Goal: Task Accomplishment & Management: Complete application form

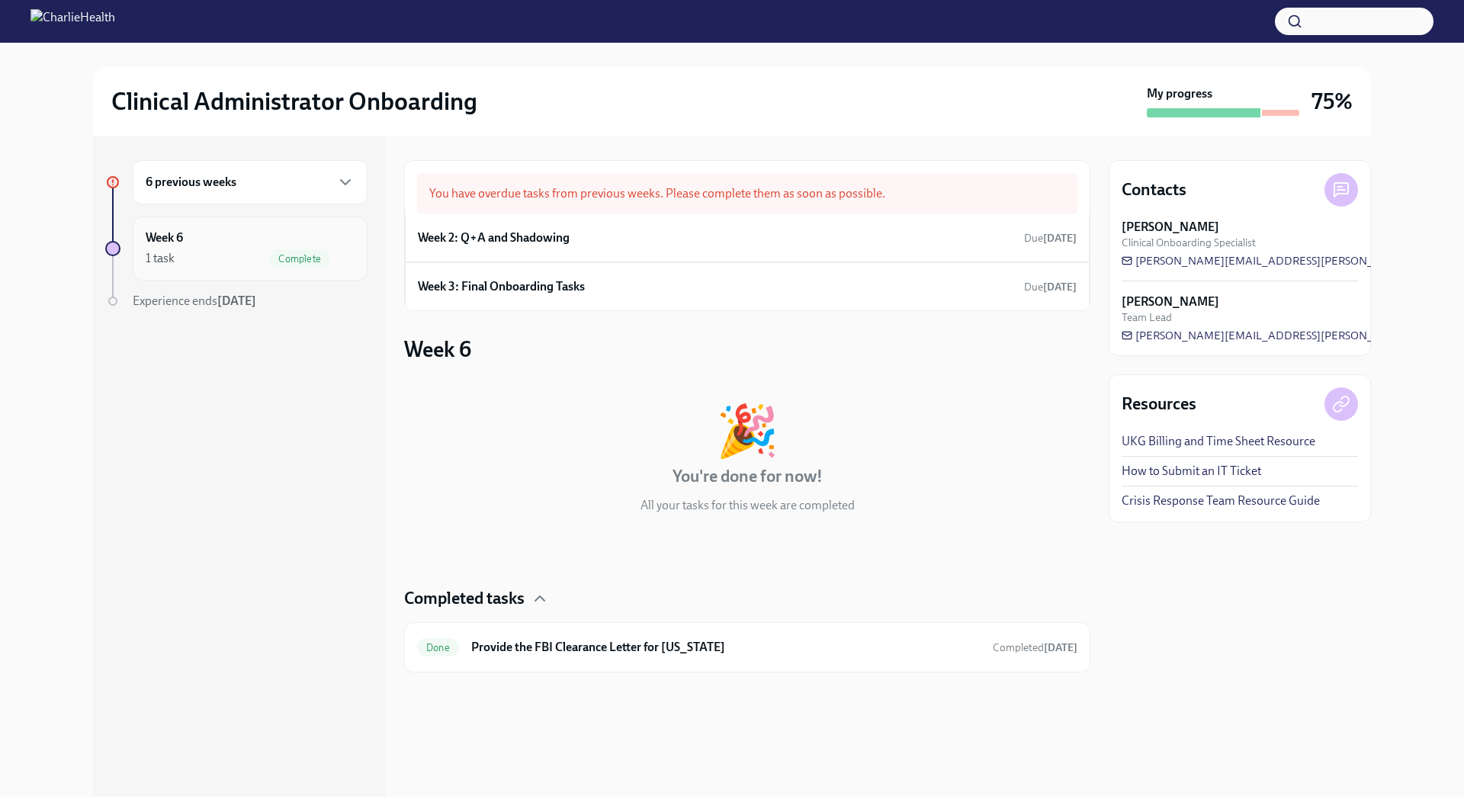
click at [276, 241] on div "Week 6 1 task Complete" at bounding box center [250, 248] width 209 height 38
click at [345, 180] on icon "button" at bounding box center [345, 182] width 18 height 18
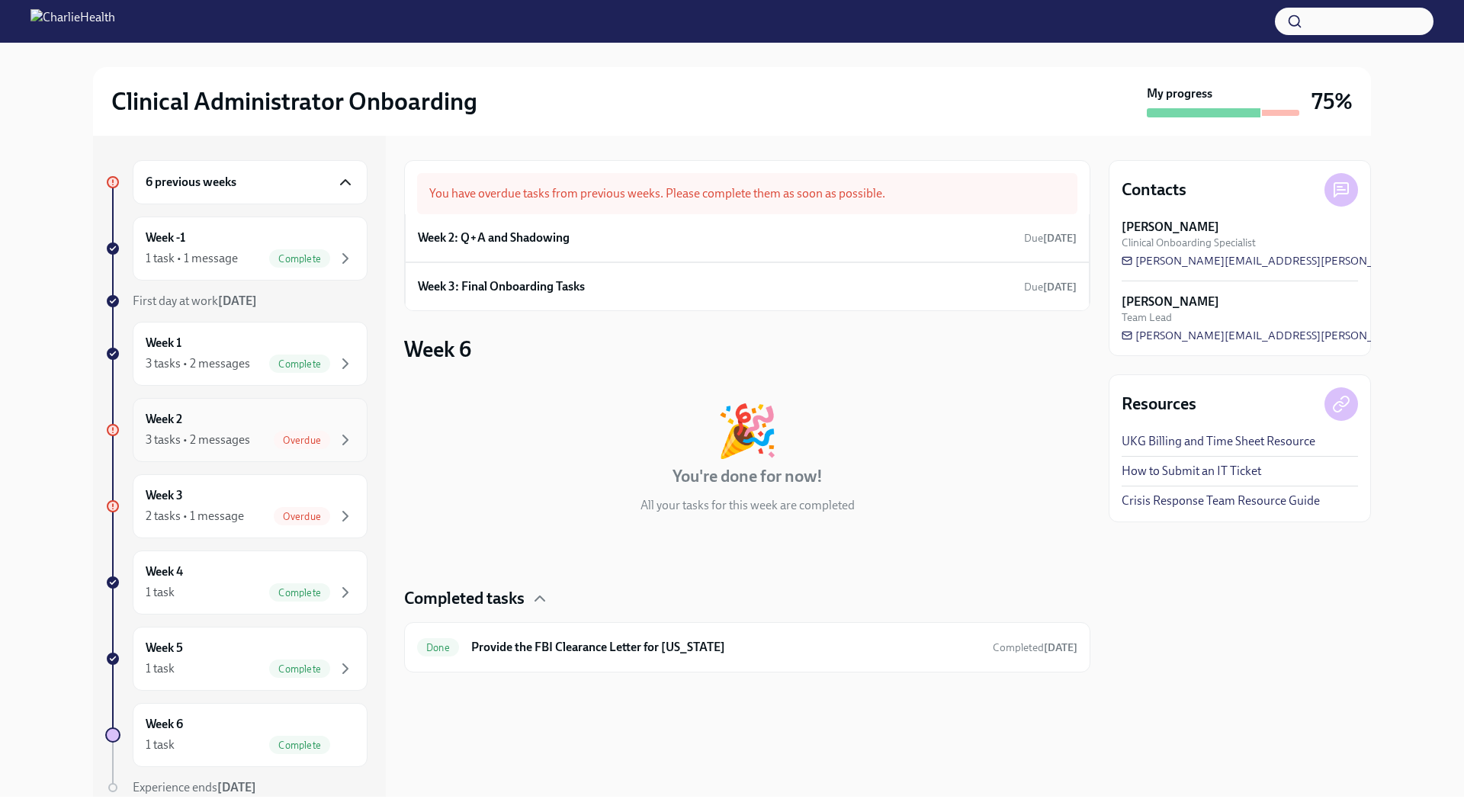
click at [253, 418] on div "Week 2 3 tasks • 2 messages Overdue" at bounding box center [250, 430] width 209 height 38
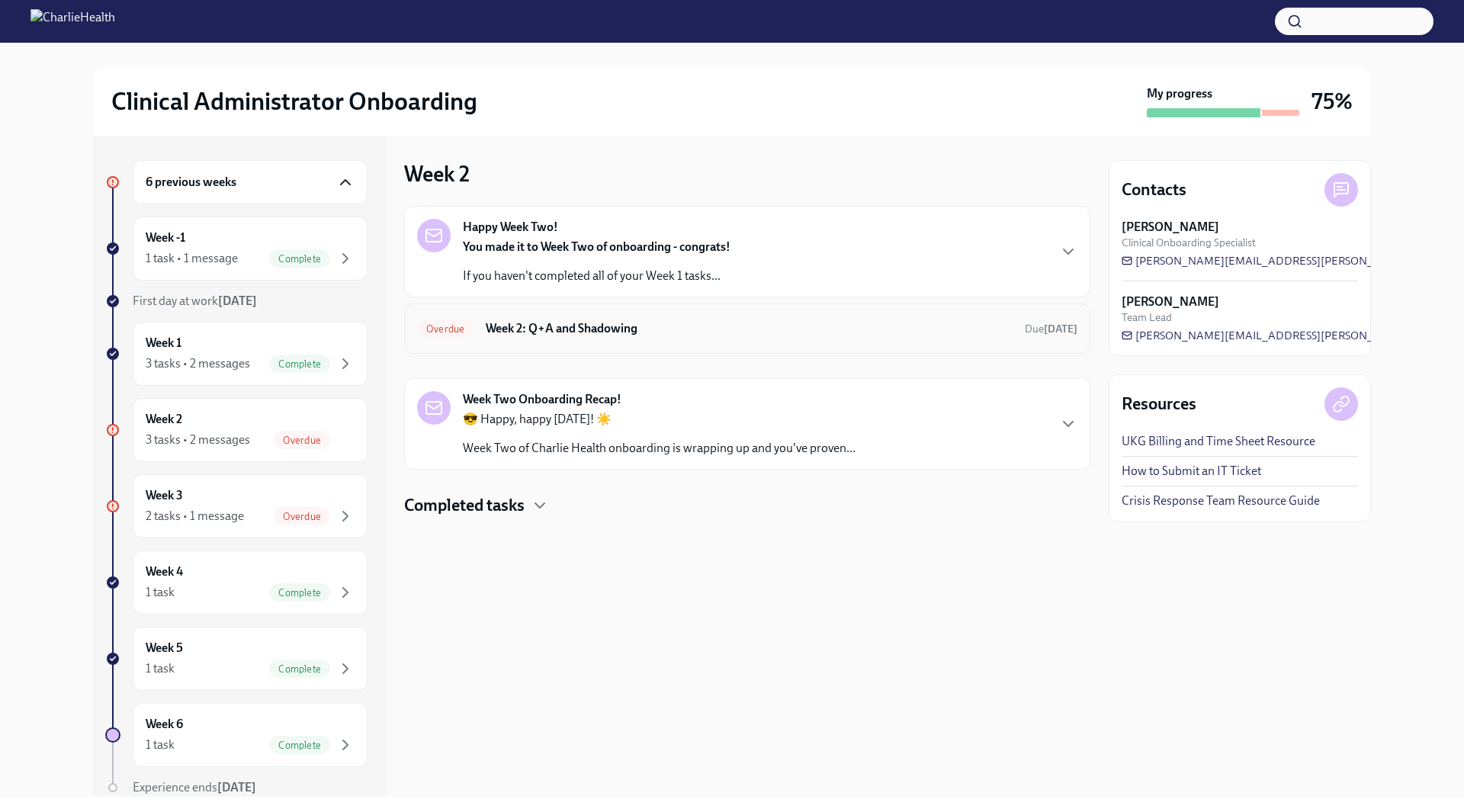
click at [611, 324] on h6 "Week 2: Q+A and Shadowing" at bounding box center [750, 329] width 527 height 17
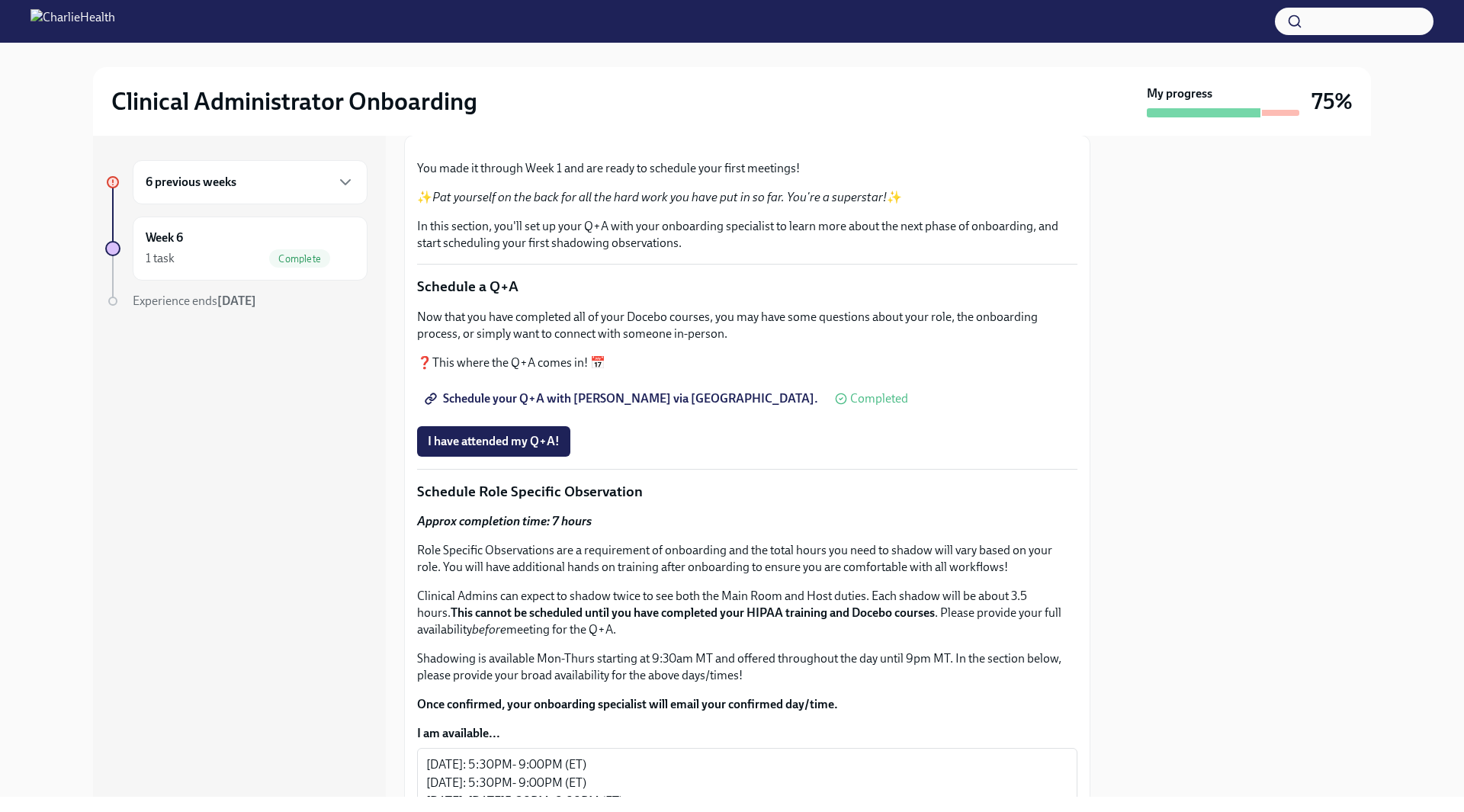
scroll to position [305, 0]
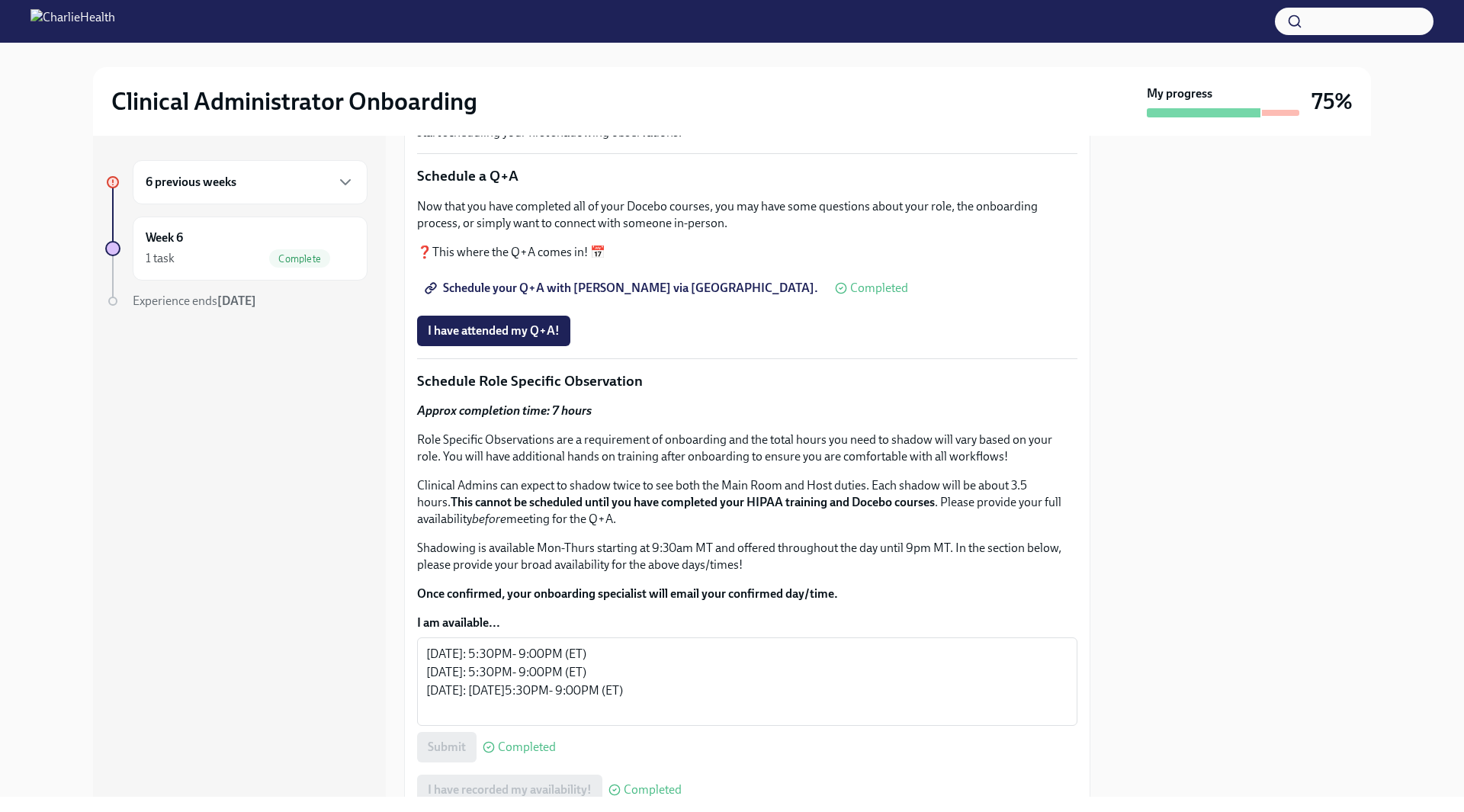
drag, startPoint x: 536, startPoint y: 713, endPoint x: 535, endPoint y: 732, distance: 19.0
click at [535, 732] on div "You made it through Week 1 and are ready to schedule your first meetings! ✨ Pat…" at bounding box center [747, 428] width 660 height 781
click at [507, 338] on span "I have attended my Q+A!" at bounding box center [494, 331] width 132 height 15
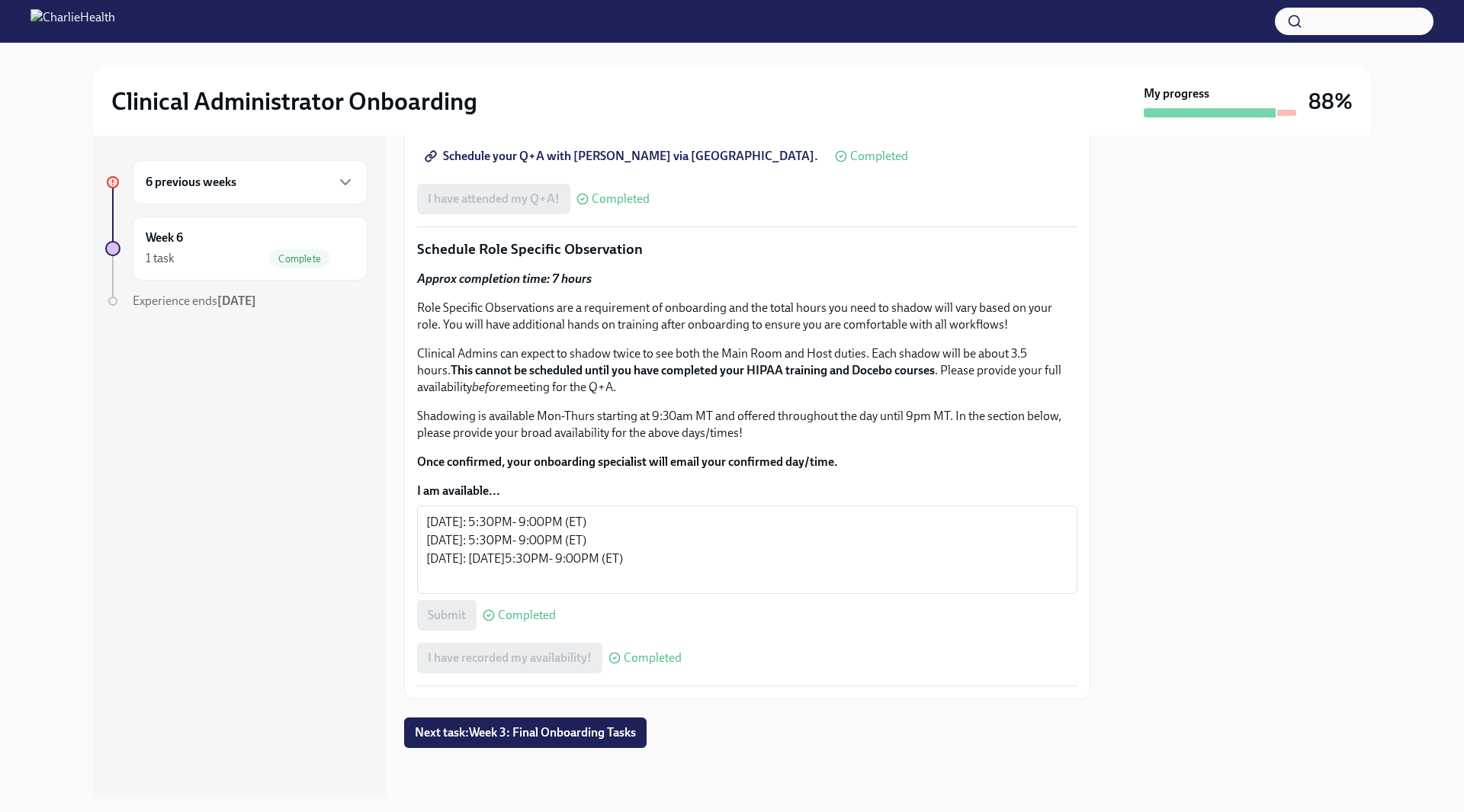
scroll to position [820, 0]
click at [598, 725] on span "Next task : Week 3: Final Onboarding Tasks" at bounding box center [525, 733] width 222 height 15
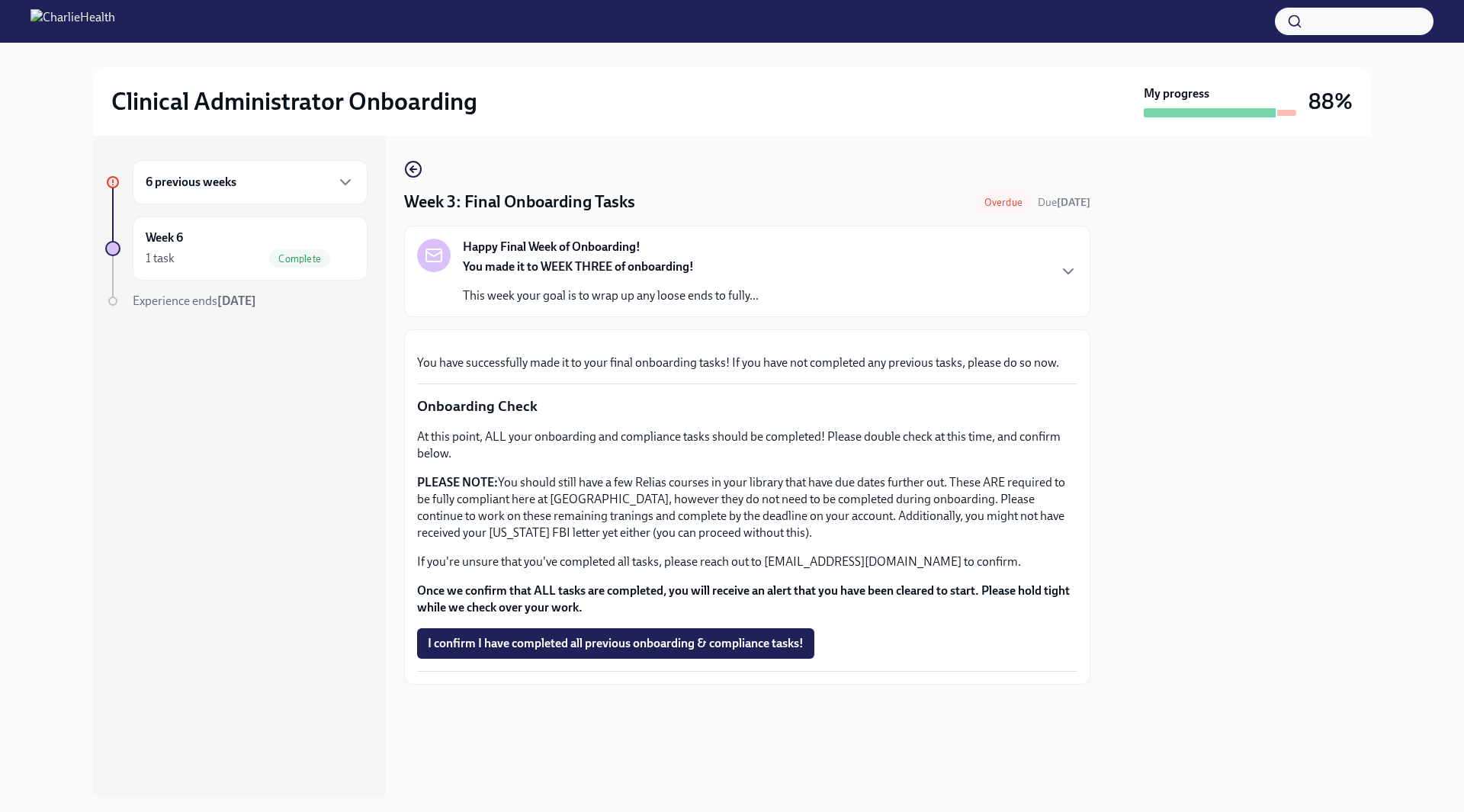
click at [200, 175] on h6 "6 previous weeks" at bounding box center [191, 183] width 91 height 17
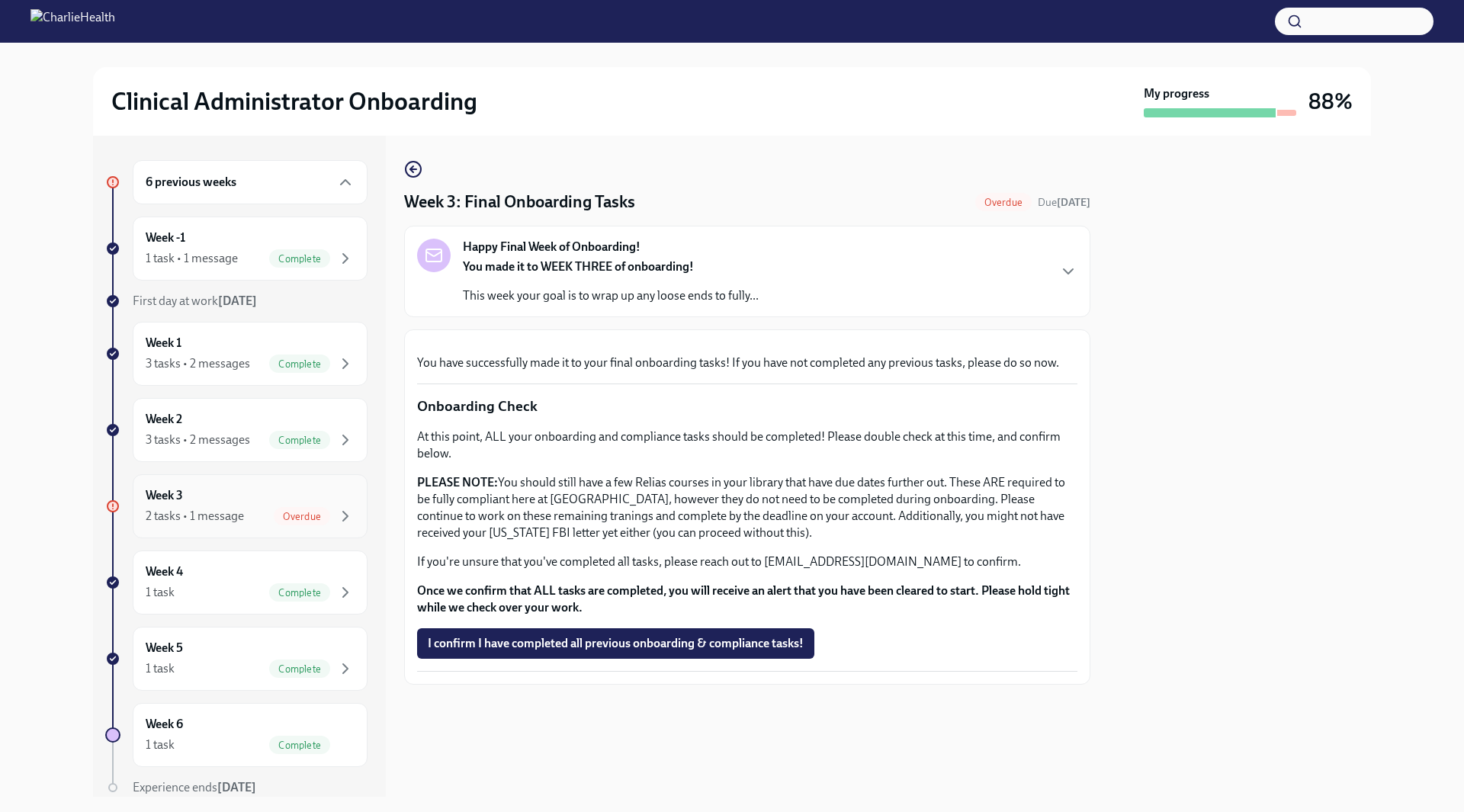
click at [252, 511] on div "2 tasks • 1 message Overdue" at bounding box center [250, 516] width 209 height 18
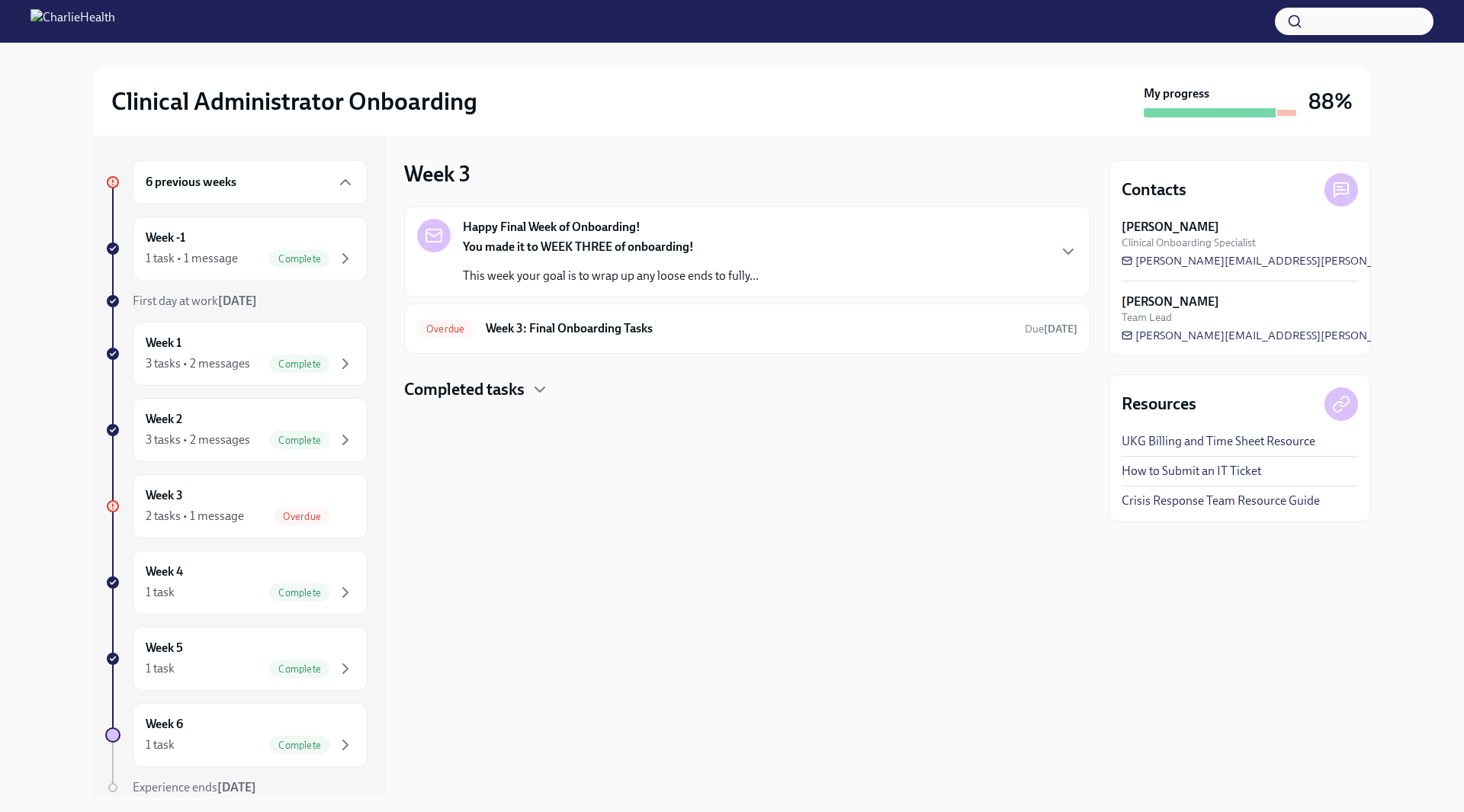
click at [772, 246] on div "Happy Final Week of Onboarding! You made it to WEEK THREE of onboarding! This w…" at bounding box center [747, 251] width 660 height 65
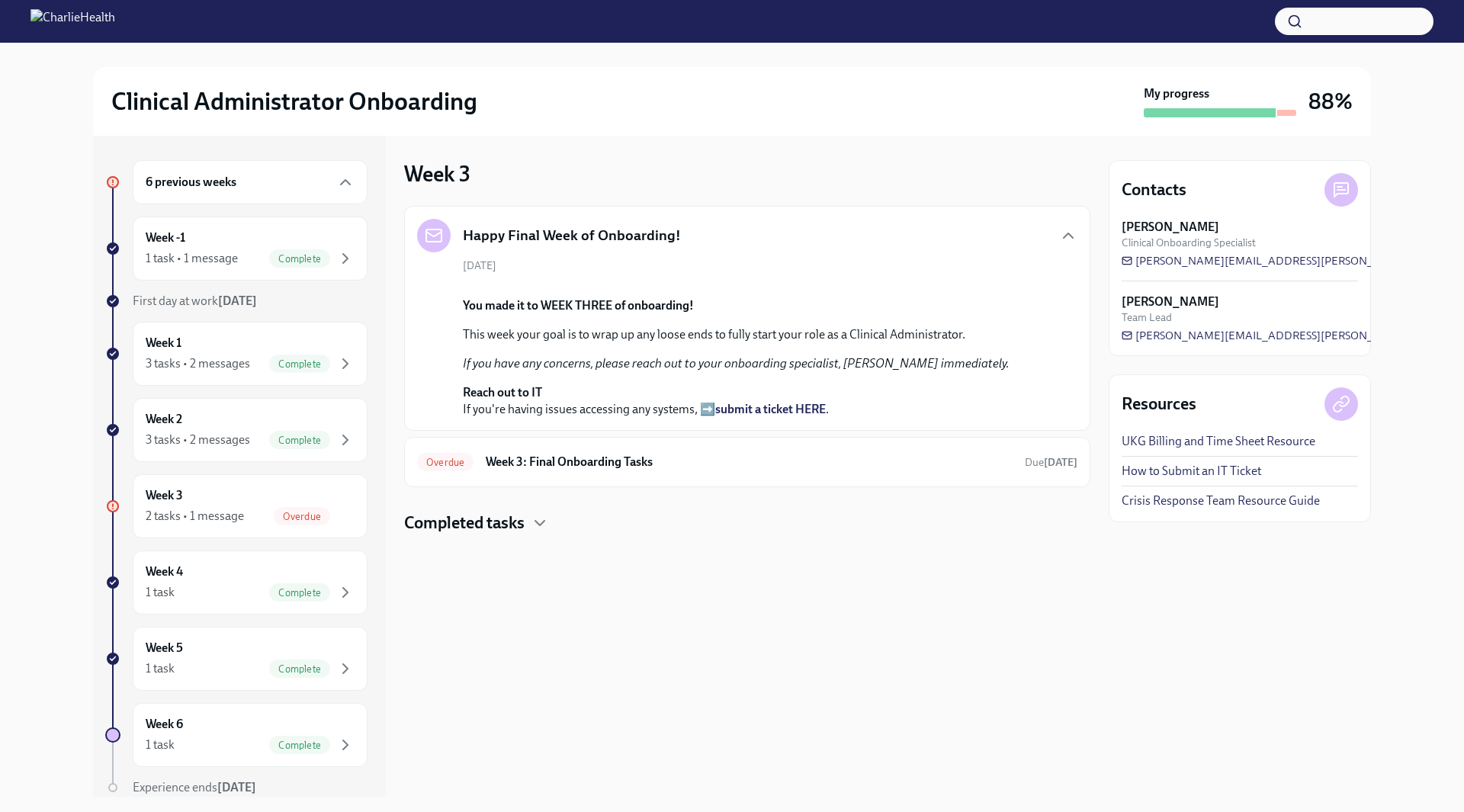
scroll to position [75, 0]
click at [600, 470] on h6 "Week 3: Final Onboarding Tasks" at bounding box center [750, 462] width 527 height 17
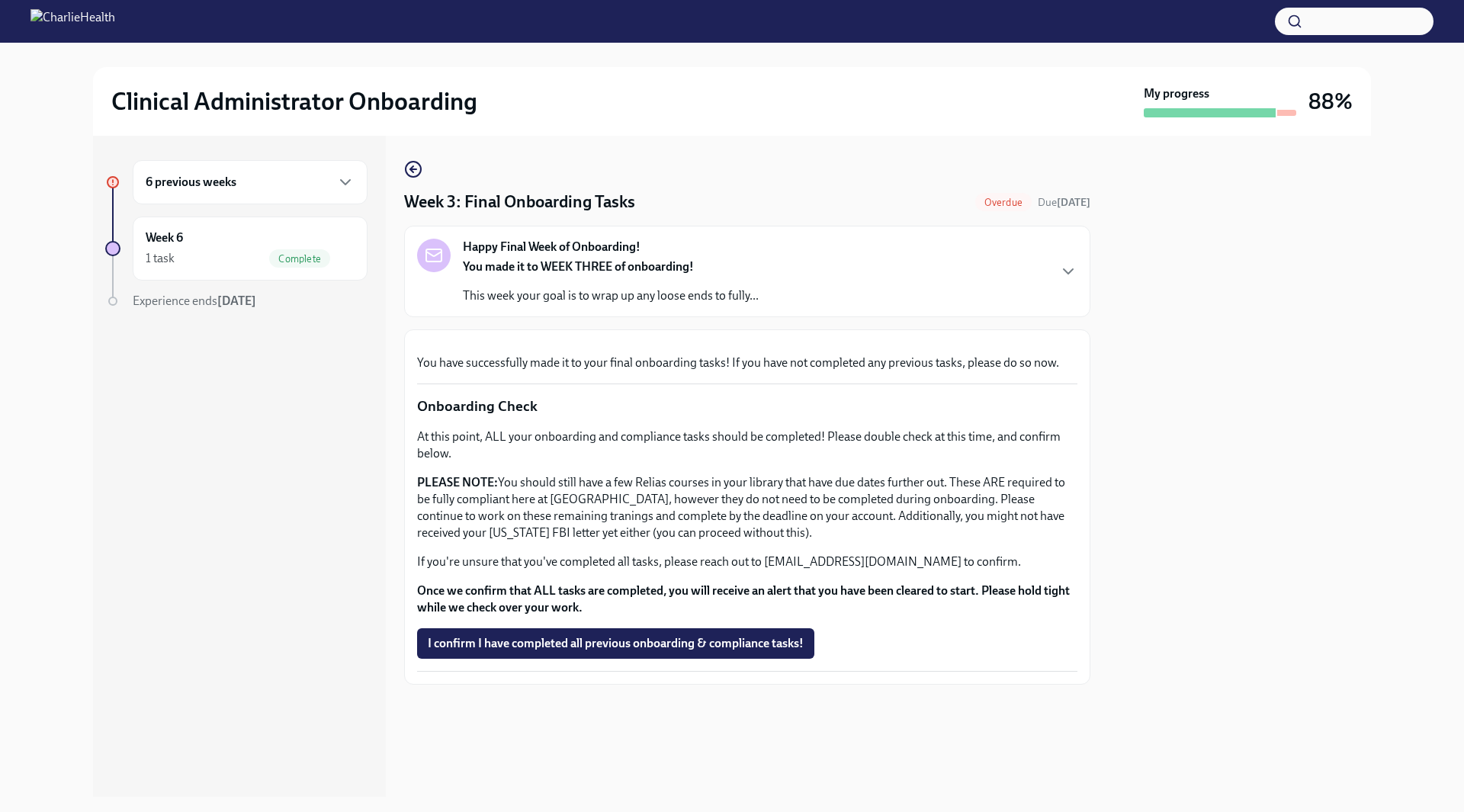
scroll to position [261, 0]
click at [579, 651] on span "I confirm I have completed all previous onboarding & compliance tasks!" at bounding box center [616, 644] width 376 height 15
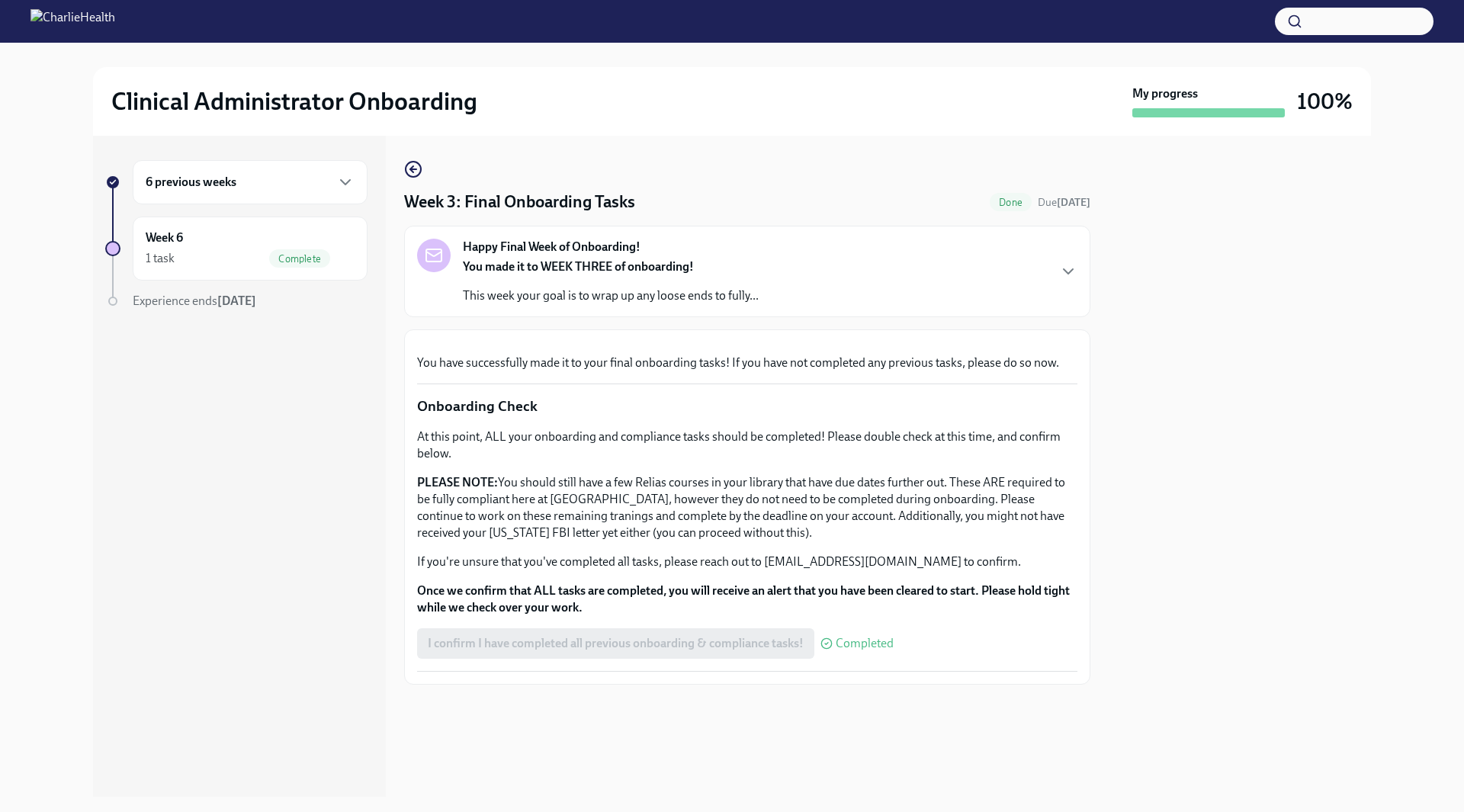
scroll to position [0, 0]
